Goal: Navigation & Orientation: Find specific page/section

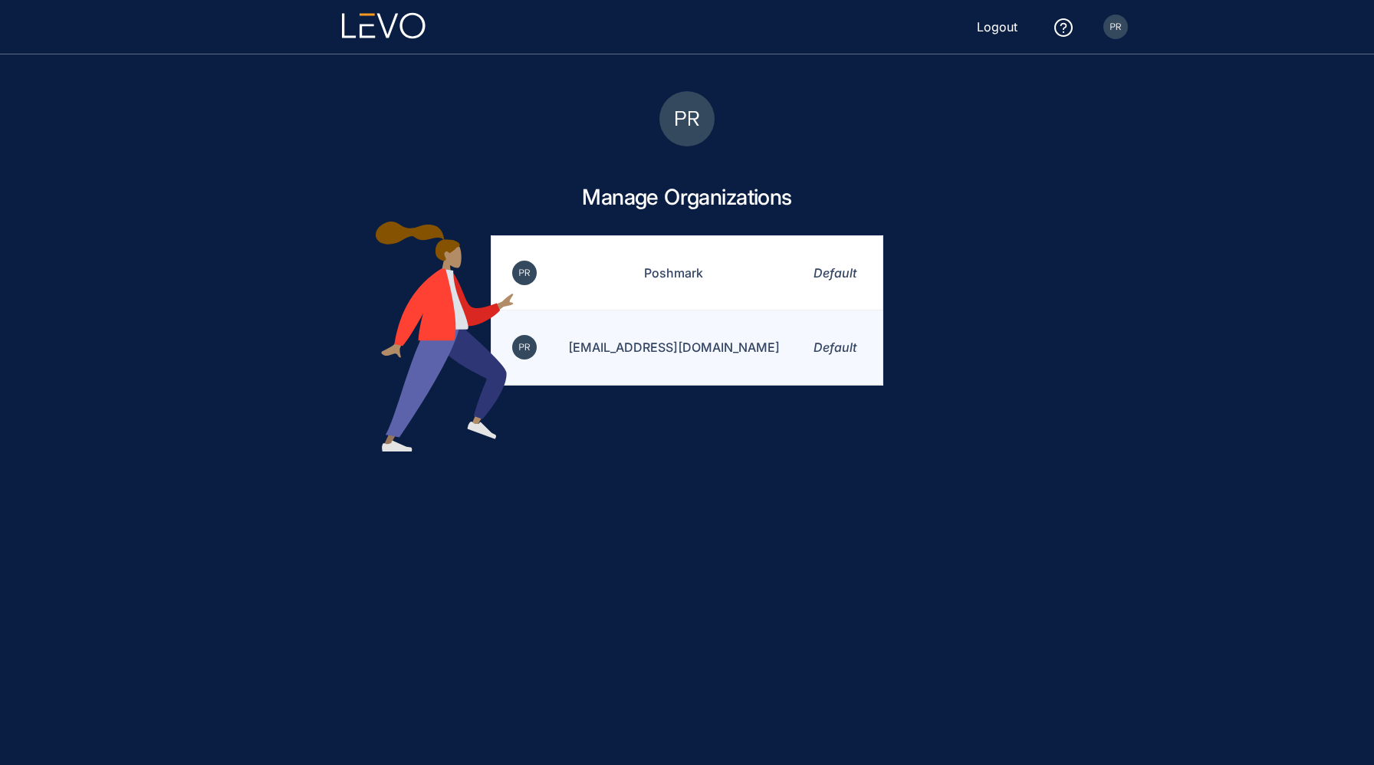
click at [699, 345] on td "prashantv@poshmark.com" at bounding box center [664, 348] width 252 height 74
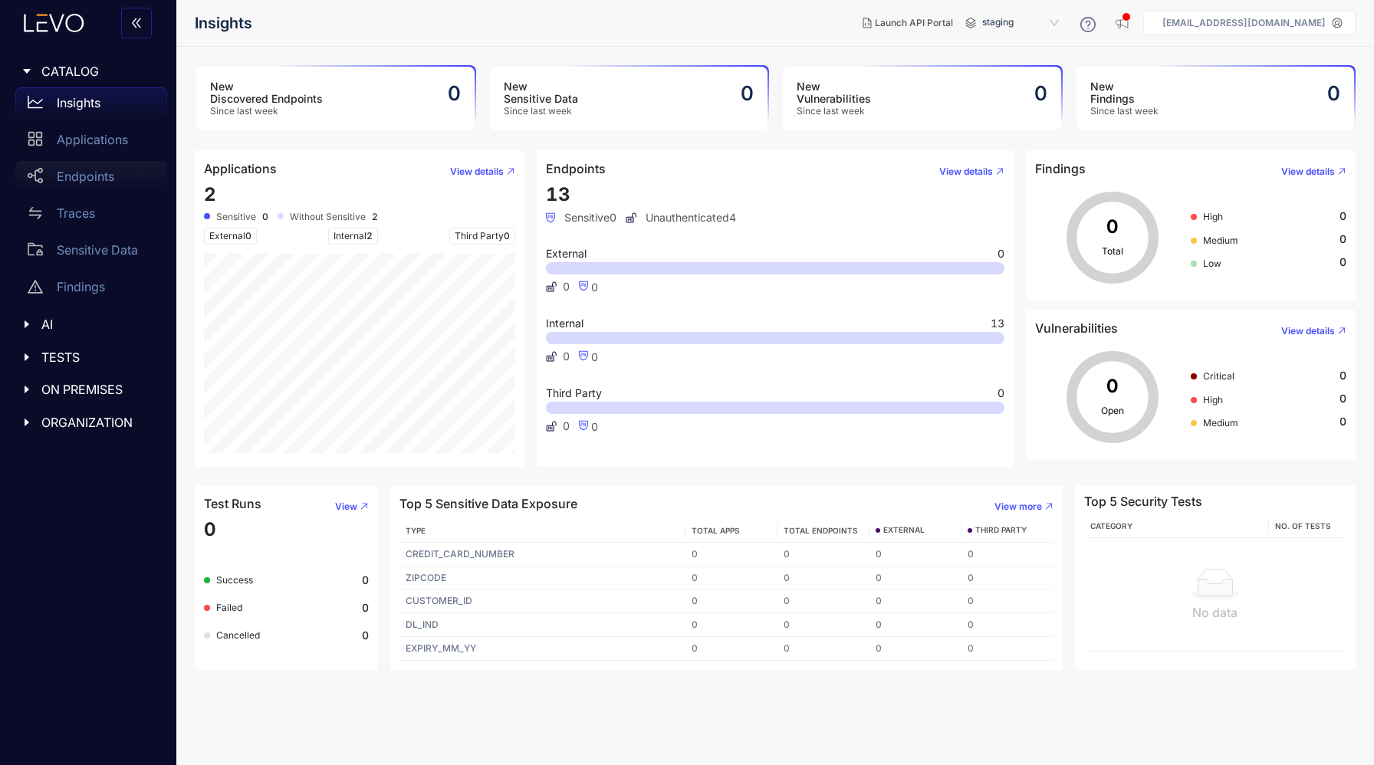
click at [63, 173] on p "Endpoints" at bounding box center [86, 176] width 58 height 14
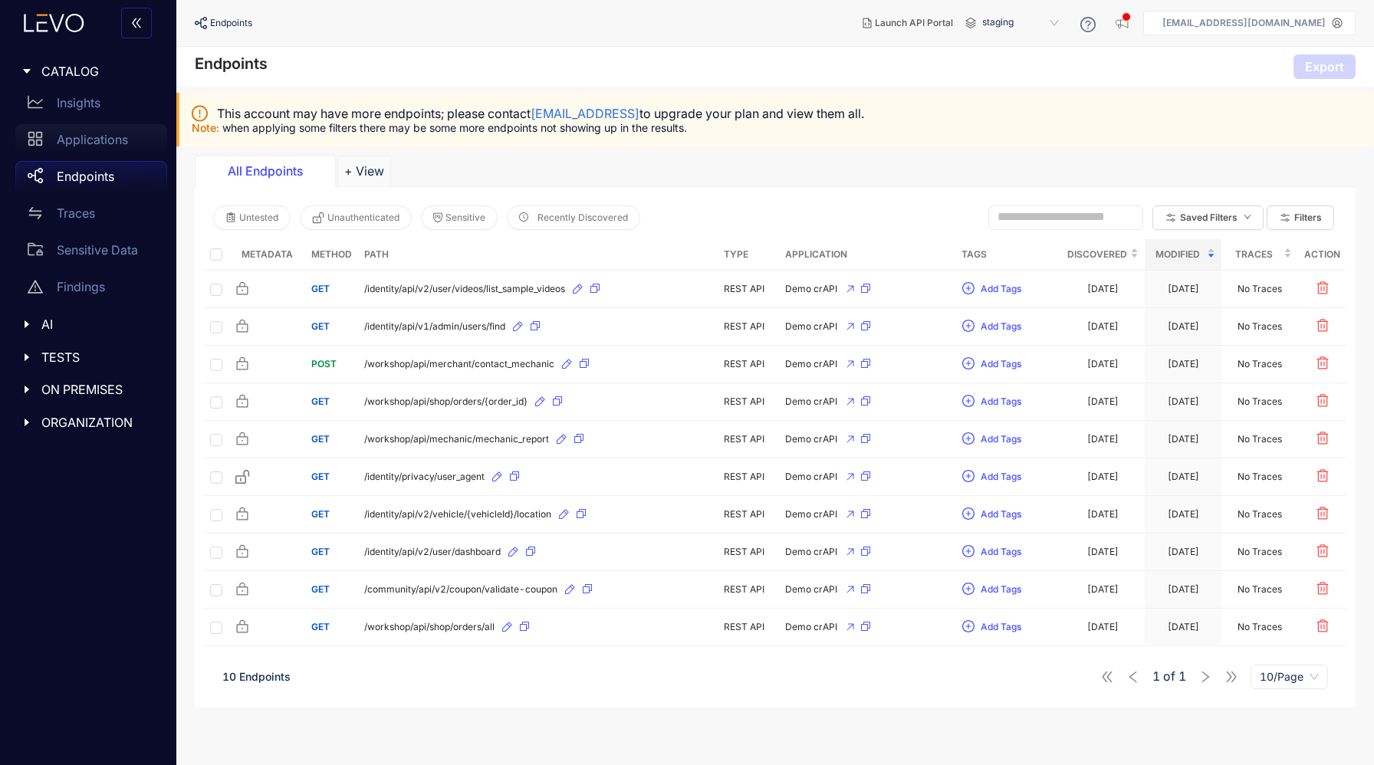
click at [74, 144] on p "Applications" at bounding box center [92, 140] width 71 height 14
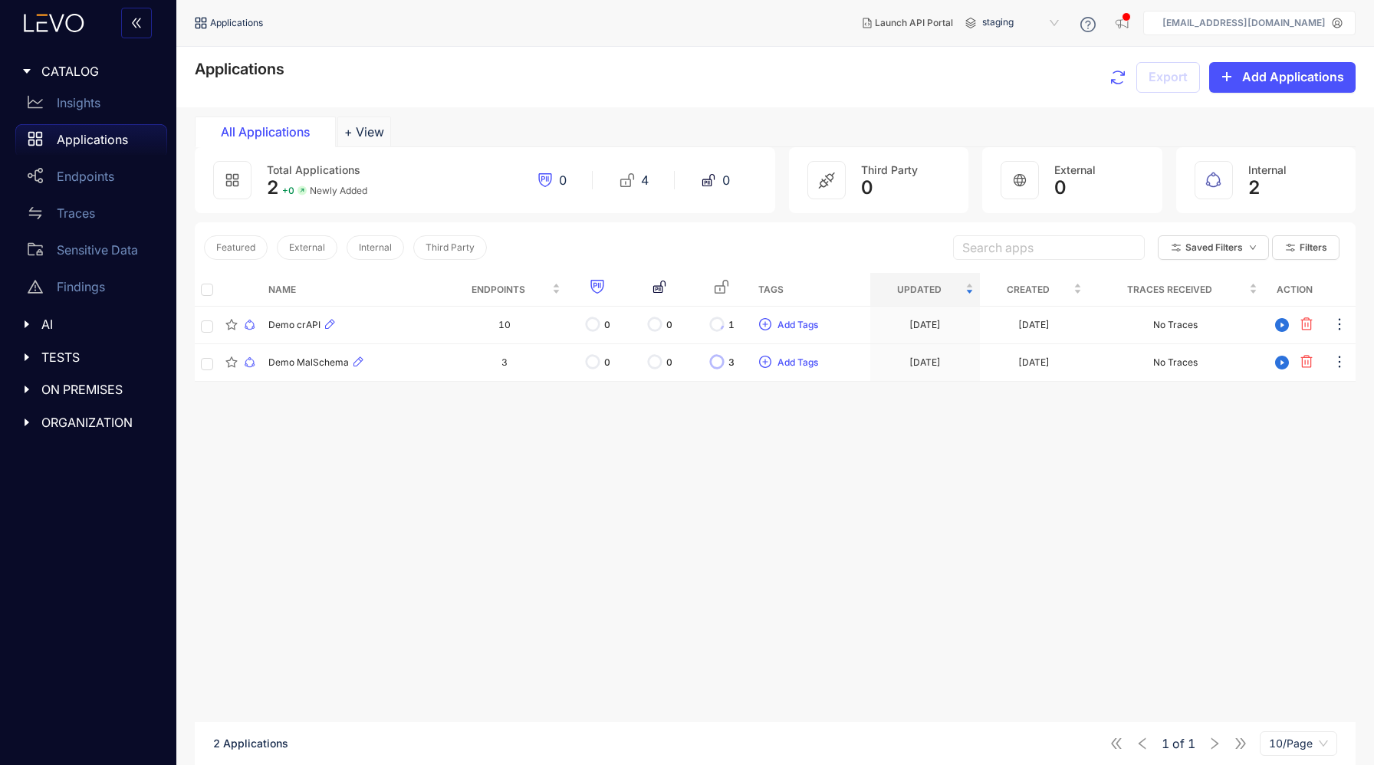
click at [1280, 17] on aside "[EMAIL_ADDRESS][DOMAIN_NAME]" at bounding box center [1249, 23] width 212 height 25
click at [1276, 27] on p "[EMAIL_ADDRESS][DOMAIN_NAME]" at bounding box center [1243, 23] width 163 height 11
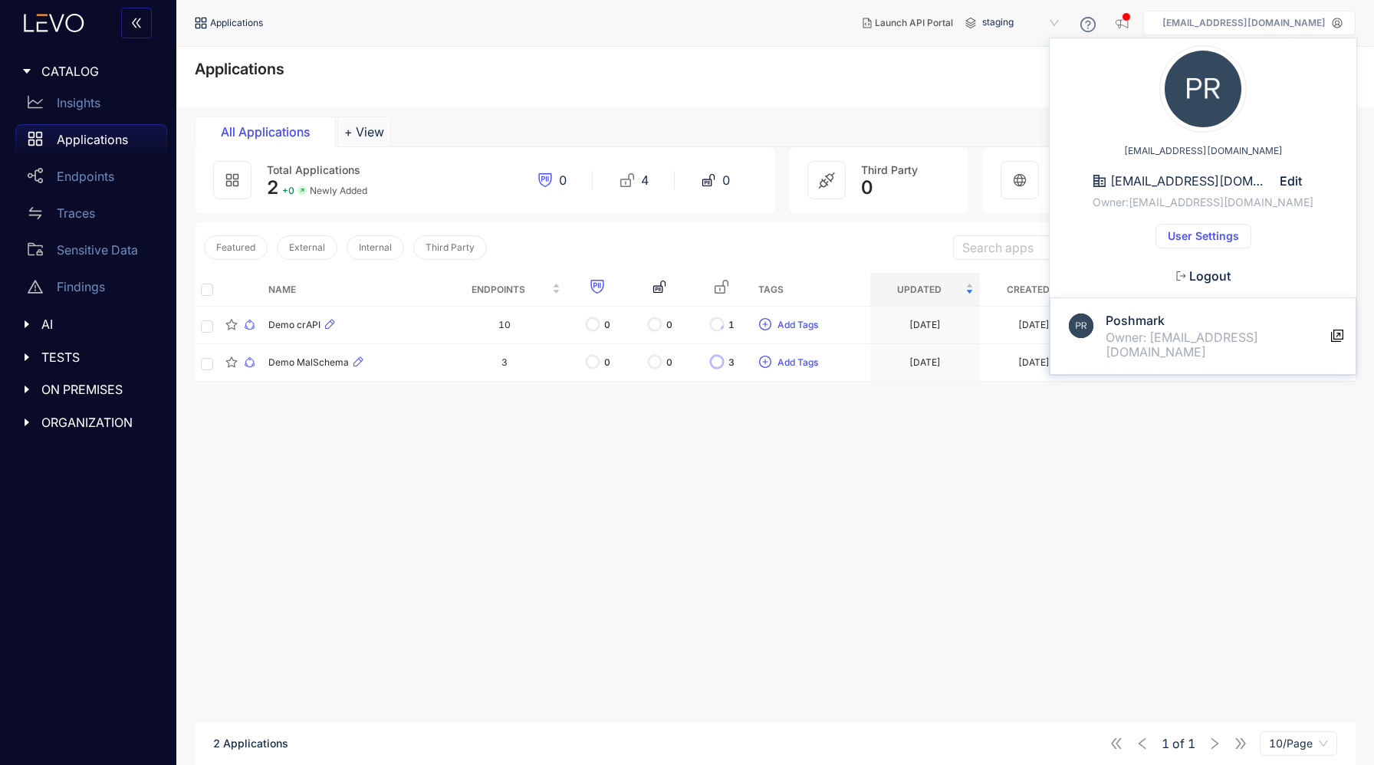
click at [1181, 325] on h4 "Poshmark" at bounding box center [1218, 321] width 225 height 14
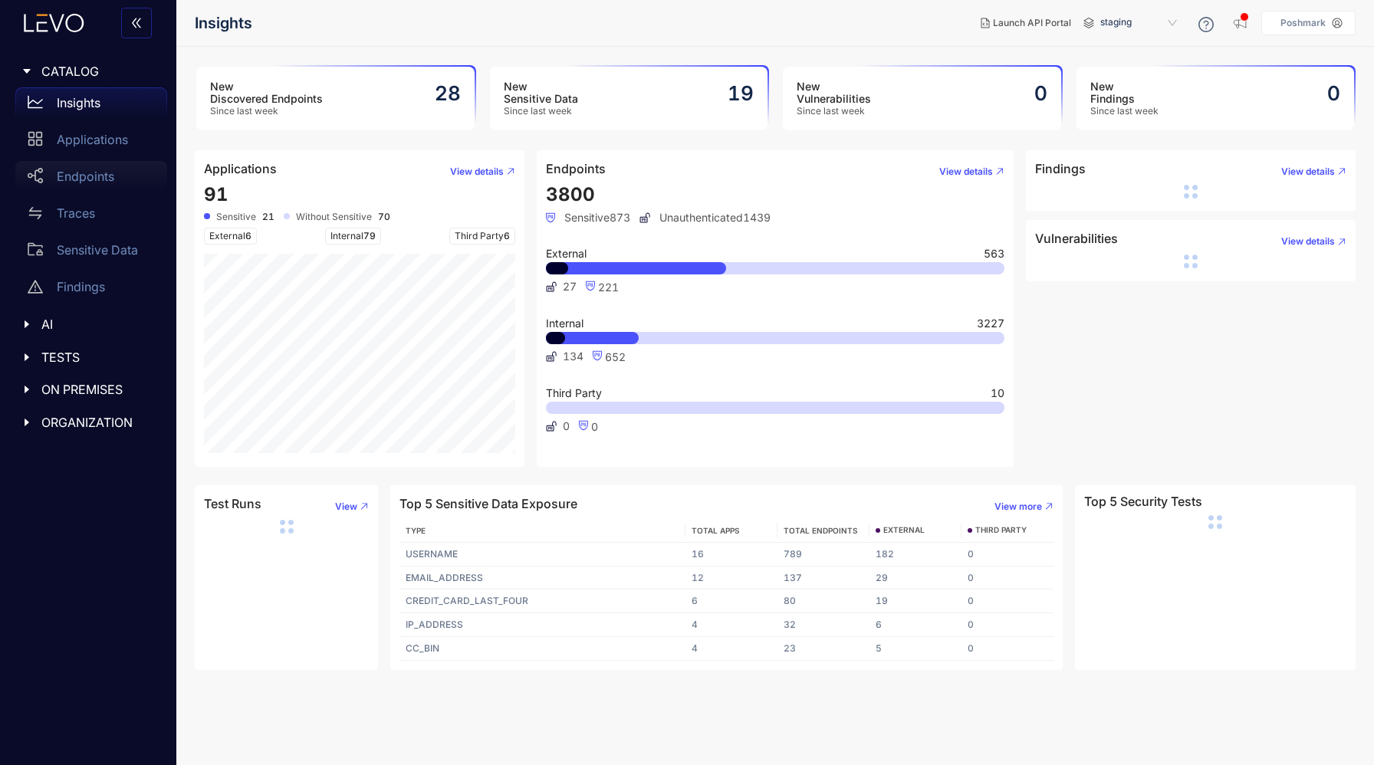
click at [106, 179] on p "Endpoints" at bounding box center [86, 176] width 58 height 14
